Goal: Information Seeking & Learning: Learn about a topic

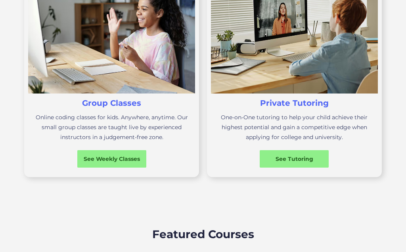
scroll to position [295, 0]
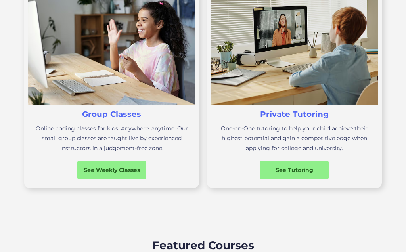
click at [140, 174] on div "See Weekly Classes" at bounding box center [111, 169] width 69 height 17
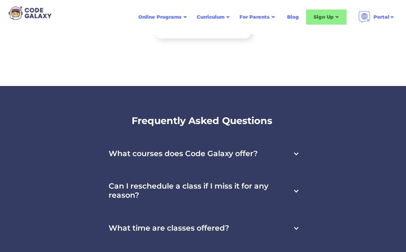
scroll to position [2803, 0]
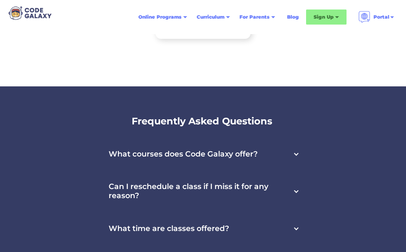
click at [257, 159] on h3 "What courses does Code Galaxy offer?" at bounding box center [183, 154] width 149 height 9
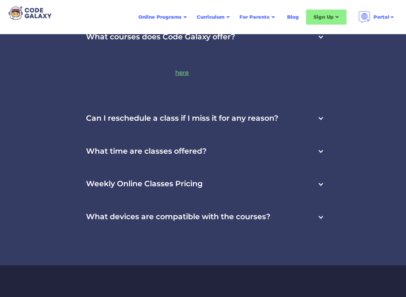
scroll to position [2920, 0]
click at [325, 129] on div "Can I reschedule a class if I miss it for any reason?" at bounding box center [203, 118] width 258 height 33
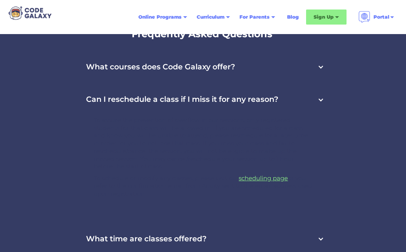
scroll to position [2889, 0]
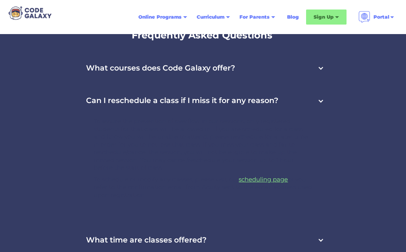
click at [332, 158] on nav "To assure the prevention of overflow in our sessions, only registered students …" at bounding box center [203, 170] width 258 height 107
click at [325, 88] on div "Can I reschedule a class if I miss it for any reason?" at bounding box center [203, 101] width 258 height 33
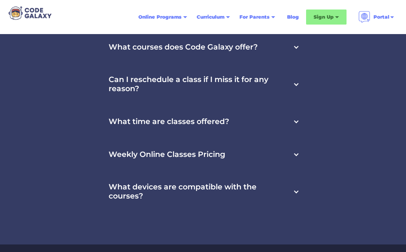
click at [352, 154] on div "Frequently Asked Questions What courses does Code Galaxy offer? Code Galaxy off…" at bounding box center [203, 112] width 406 height 266
click at [298, 88] on div at bounding box center [296, 84] width 6 height 6
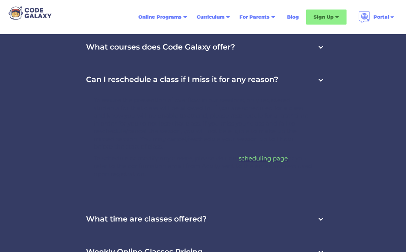
click at [285, 173] on p "To schedule or modify any classes, please visit our scheduling page or you refe…" at bounding box center [203, 166] width 219 height 23
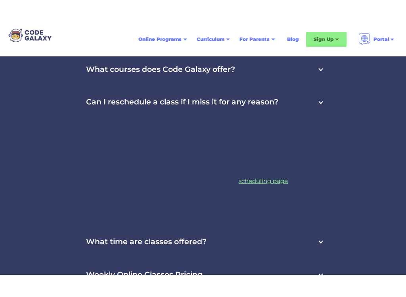
scroll to position [2922, 0]
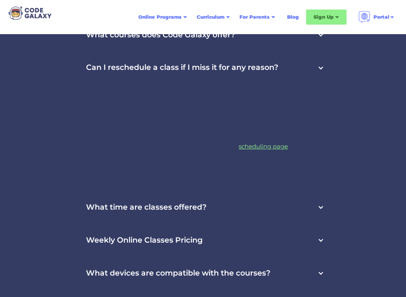
click at [273, 161] on p "To schedule or modify any classes, please visit our scheduling page or you refe…" at bounding box center [203, 153] width 219 height 23
click at [269, 150] on link "scheduling page" at bounding box center [263, 146] width 49 height 8
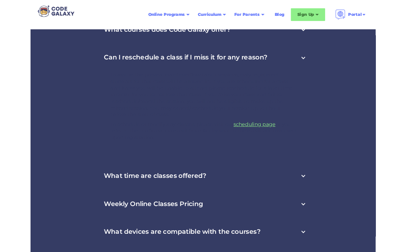
scroll to position [2944, 0]
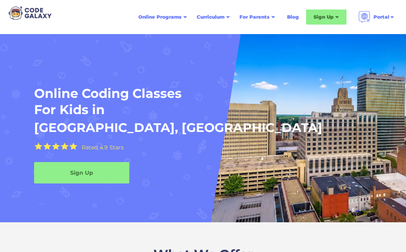
click at [227, 17] on div at bounding box center [228, 18] width 4 height 4
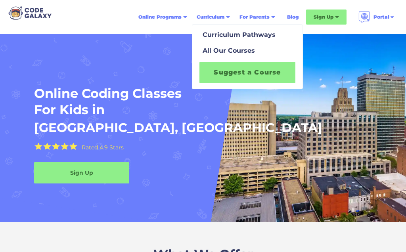
click at [263, 39] on div "Curriculum Pathways" at bounding box center [238, 35] width 76 height 10
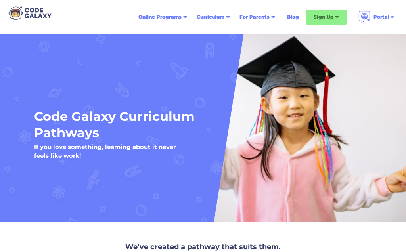
click at [183, 15] on div "Online Programs" at bounding box center [163, 17] width 58 height 14
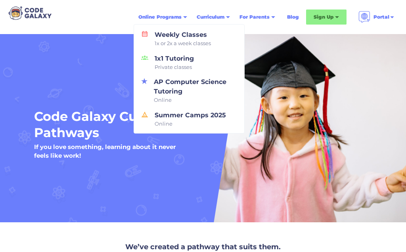
click at [223, 43] on link "Weekly Classes 1x or 2x a week classes" at bounding box center [189, 39] width 106 height 24
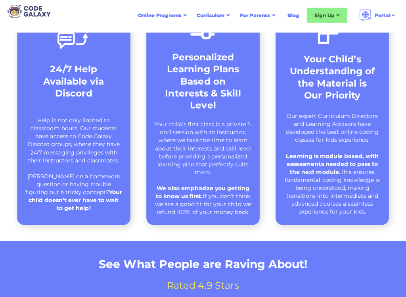
scroll to position [557, 0]
click at [383, 222] on div "Your Child’s Understanding of the Material is Our Priority Our expert Curriculu…" at bounding box center [331, 114] width 113 height 222
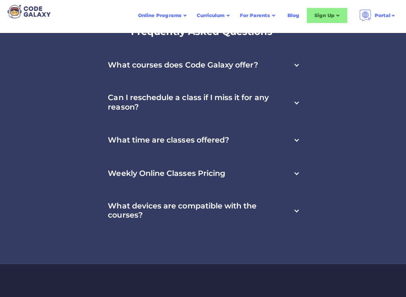
scroll to position [2892, 0]
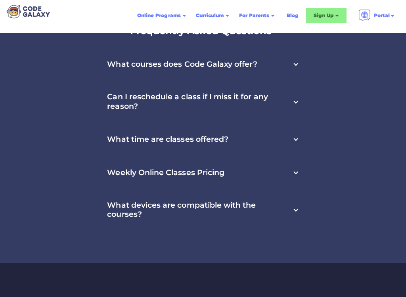
click at [359, 166] on div "Frequently Asked Questions What courses does Code Galaxy offer? Code Galaxy off…" at bounding box center [203, 131] width 406 height 266
click at [198, 204] on div "What devices are compatible with the courses?" at bounding box center [203, 210] width 208 height 42
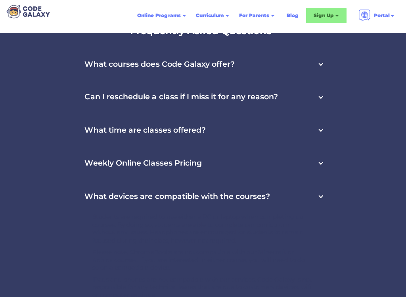
click at [315, 174] on div "Weekly Online Classes Pricing" at bounding box center [203, 164] width 258 height 33
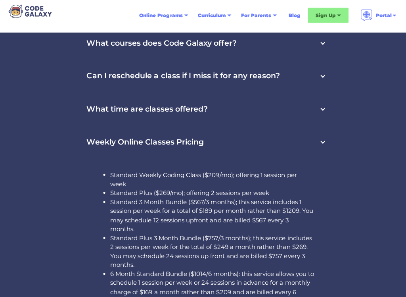
scroll to position [2913, 0]
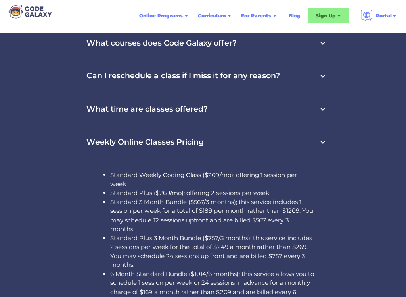
click at [172, 198] on li "Standard Plus ($269/mo); offering 2 sessions per week" at bounding box center [211, 193] width 203 height 9
click at [139, 226] on li "Standard 3 Month Bundle ($567/3 months); this service includes 1 session per we…" at bounding box center [211, 216] width 203 height 36
click at [164, 223] on li "Standard 3 Month Bundle ($567/3 months); this service includes 1 session per we…" at bounding box center [211, 216] width 203 height 36
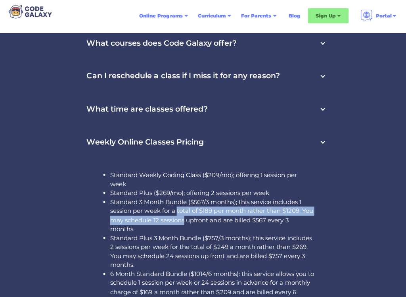
click at [220, 220] on li "Standard 3 Month Bundle ($567/3 months); this service includes 1 session per we…" at bounding box center [211, 216] width 203 height 36
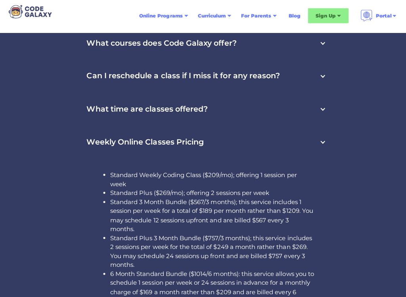
click at [236, 241] on li "Standard Plus 3 Month Bundle ($757/3 months); this service includes 2 sessions …" at bounding box center [211, 252] width 203 height 36
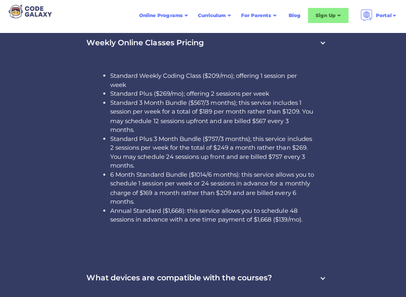
scroll to position [3030, 0]
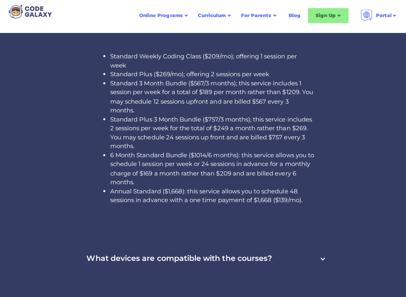
click at [281, 186] on li "6 Month Standard Bundle ($1014/6 months): this service allows you to schedule 1…" at bounding box center [211, 170] width 203 height 36
click at [248, 194] on li "Annual Standard ($1,668): this service allows you to schedule 48 sessions in ad…" at bounding box center [211, 196] width 203 height 18
click at [286, 179] on li "6 Month Standard Bundle ($1014/6 months): this service allows you to schedule 1…" at bounding box center [211, 170] width 203 height 36
click at [250, 187] on li "6 Month Standard Bundle ($1014/6 months): this service allows you to schedule 1…" at bounding box center [211, 170] width 203 height 36
click at [299, 175] on li "6 Month Standard Bundle ($1014/6 months): this service allows you to schedule 1…" at bounding box center [211, 170] width 203 height 36
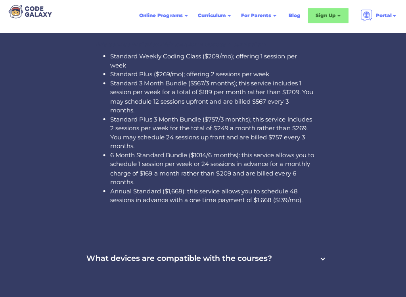
click at [279, 182] on li "6 Month Standard Bundle ($1014/6 months): this service allows you to schedule 1…" at bounding box center [211, 170] width 203 height 36
click at [269, 183] on li "6 Month Standard Bundle ($1014/6 months): this service allows you to schedule 1…" at bounding box center [211, 170] width 203 height 36
click at [245, 190] on li "Annual Standard ($1,668): this service allows you to schedule 48 sessions in ad…" at bounding box center [211, 196] width 203 height 18
click at [240, 192] on li "Annual Standard ($1,668): this service allows you to schedule 48 sessions in ad…" at bounding box center [211, 196] width 203 height 18
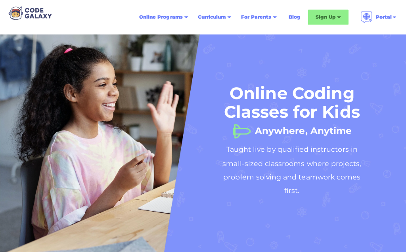
scroll to position [0, 0]
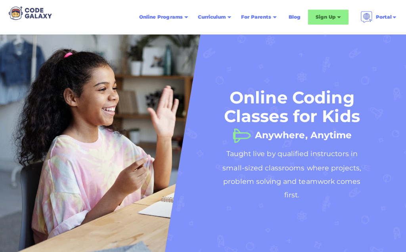
click at [177, 19] on div "Online Programs" at bounding box center [159, 17] width 43 height 8
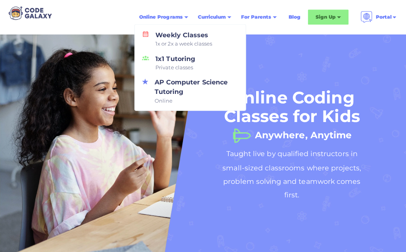
click at [179, 114] on div "Online Coding Classes for Kids Anywhere, Anytime Taught live by qualified instr…" at bounding box center [203, 146] width 406 height 161
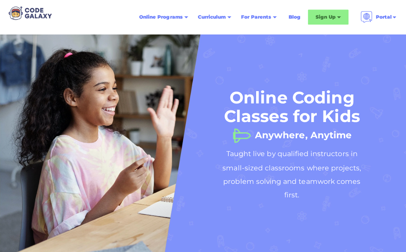
click at [179, 12] on div "Online Programs" at bounding box center [163, 17] width 58 height 14
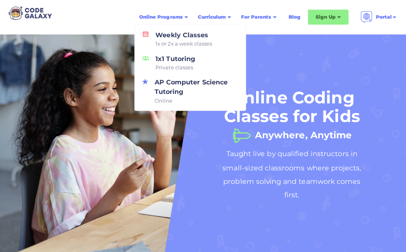
click at [205, 38] on div "Weekly Classes 1x or 2x a week classes" at bounding box center [182, 38] width 60 height 17
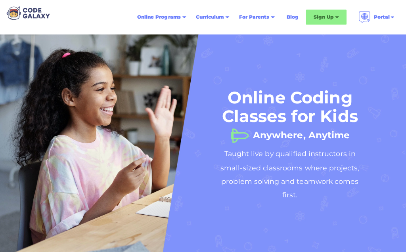
click at [226, 19] on div at bounding box center [228, 18] width 4 height 4
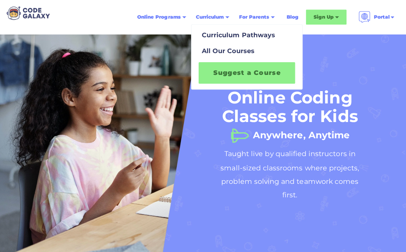
click at [244, 52] on div "All Our Courses" at bounding box center [228, 51] width 56 height 10
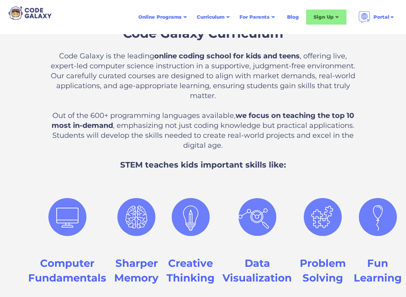
scroll to position [257, 0]
click at [38, 152] on div "Code Galaxy Curriculum Code Galaxy is the leading online coding school for kids…" at bounding box center [203, 160] width 406 height 319
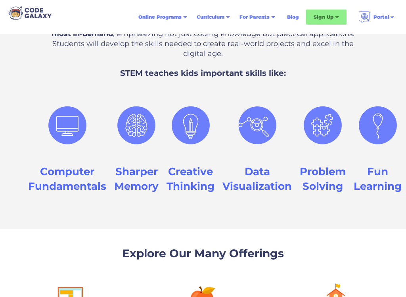
scroll to position [349, 0]
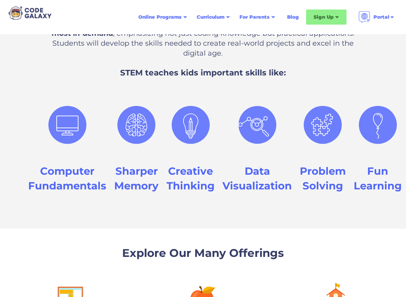
click at [179, 214] on div "Computer Fundamentals Sharper Memory Creative Thinking Data Visualization Probl…" at bounding box center [203, 155] width 366 height 131
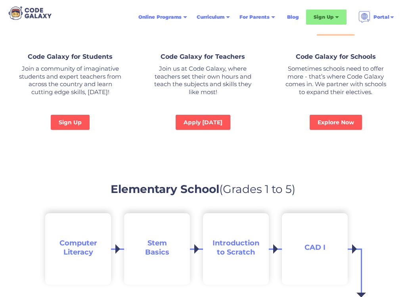
scroll to position [628, 0]
click at [65, 123] on link "Sign Up" at bounding box center [70, 122] width 39 height 15
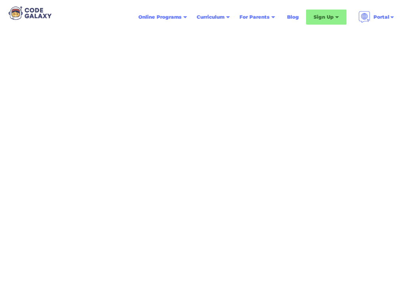
scroll to position [63, 0]
click at [392, 19] on img at bounding box center [393, 17] width 6 height 6
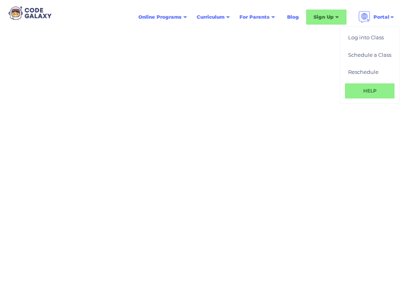
click at [390, 15] on img at bounding box center [393, 17] width 6 height 6
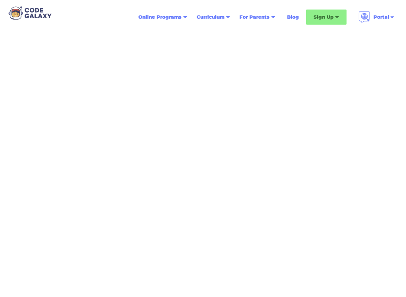
click at [179, 18] on div "Online Programs" at bounding box center [159, 17] width 43 height 8
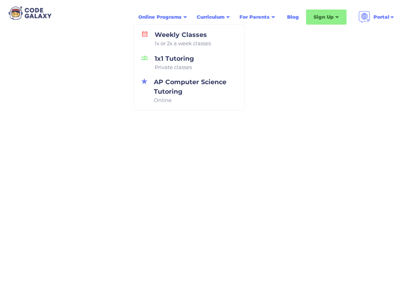
click at [214, 30] on link "Weekly Classes 1x or 2x a week classes" at bounding box center [189, 39] width 106 height 24
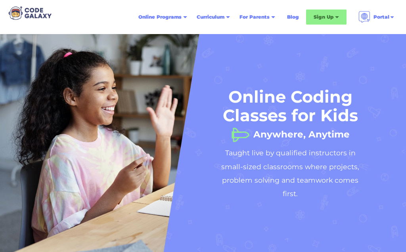
click at [223, 13] on div "Curriculum" at bounding box center [213, 17] width 43 height 14
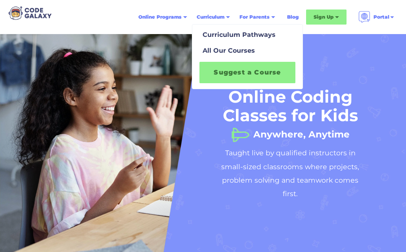
click at [281, 71] on link "Suggest a Course" at bounding box center [248, 72] width 96 height 21
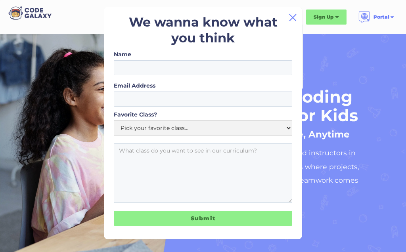
click at [291, 13] on img at bounding box center [293, 18] width 10 height 10
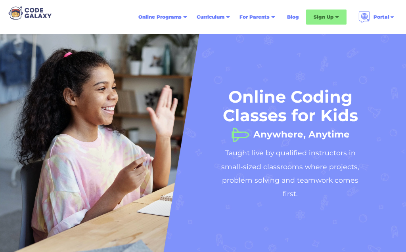
click at [334, 20] on div "Sign Up" at bounding box center [326, 17] width 40 height 15
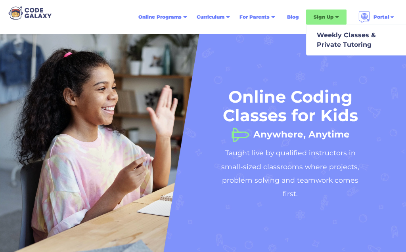
click at [363, 41] on div "Weekly Classes & Private Tutoring" at bounding box center [345, 40] width 62 height 19
